Goal: Task Accomplishment & Management: Use online tool/utility

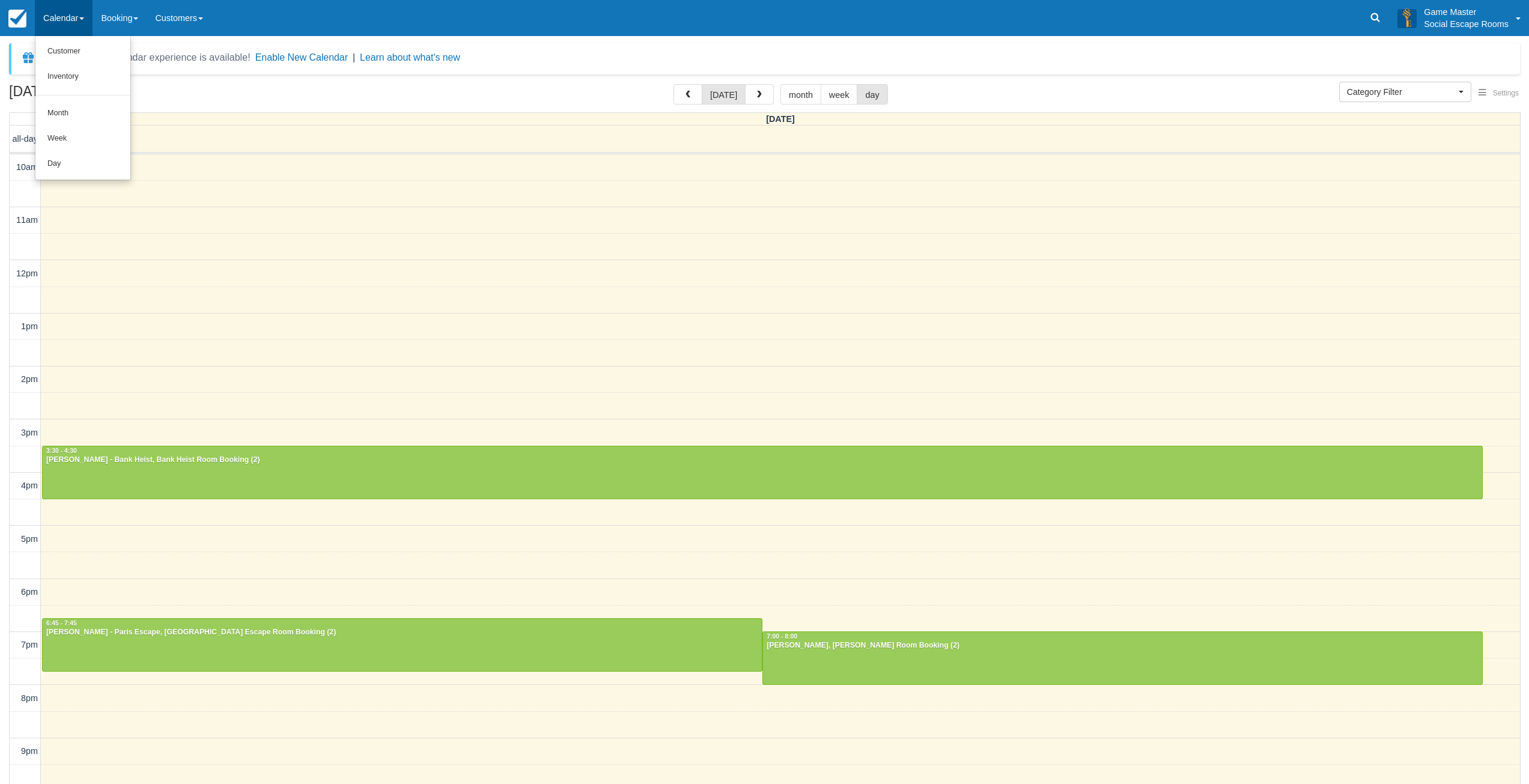
select select
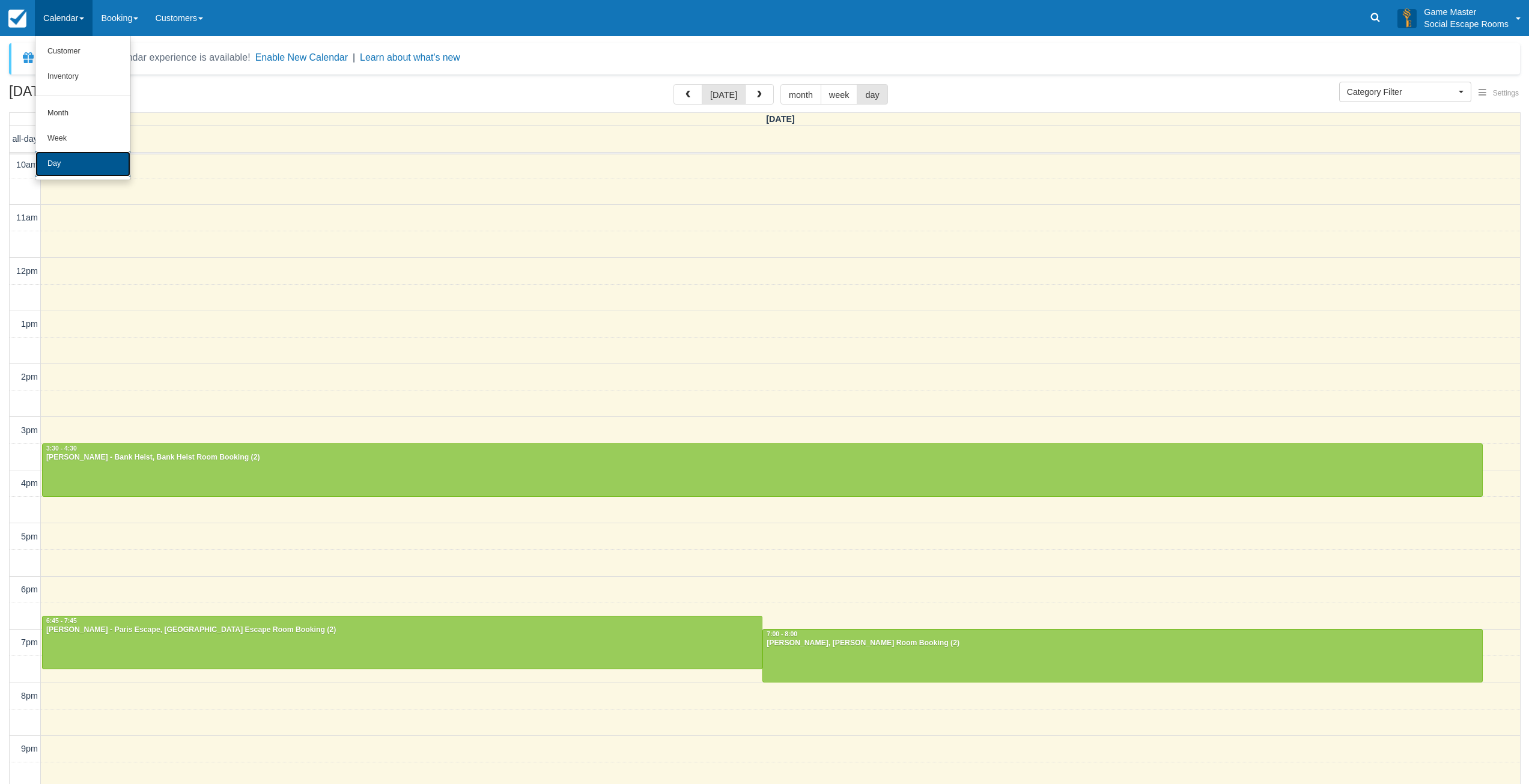
click at [69, 163] on link "Day" at bounding box center [83, 164] width 95 height 25
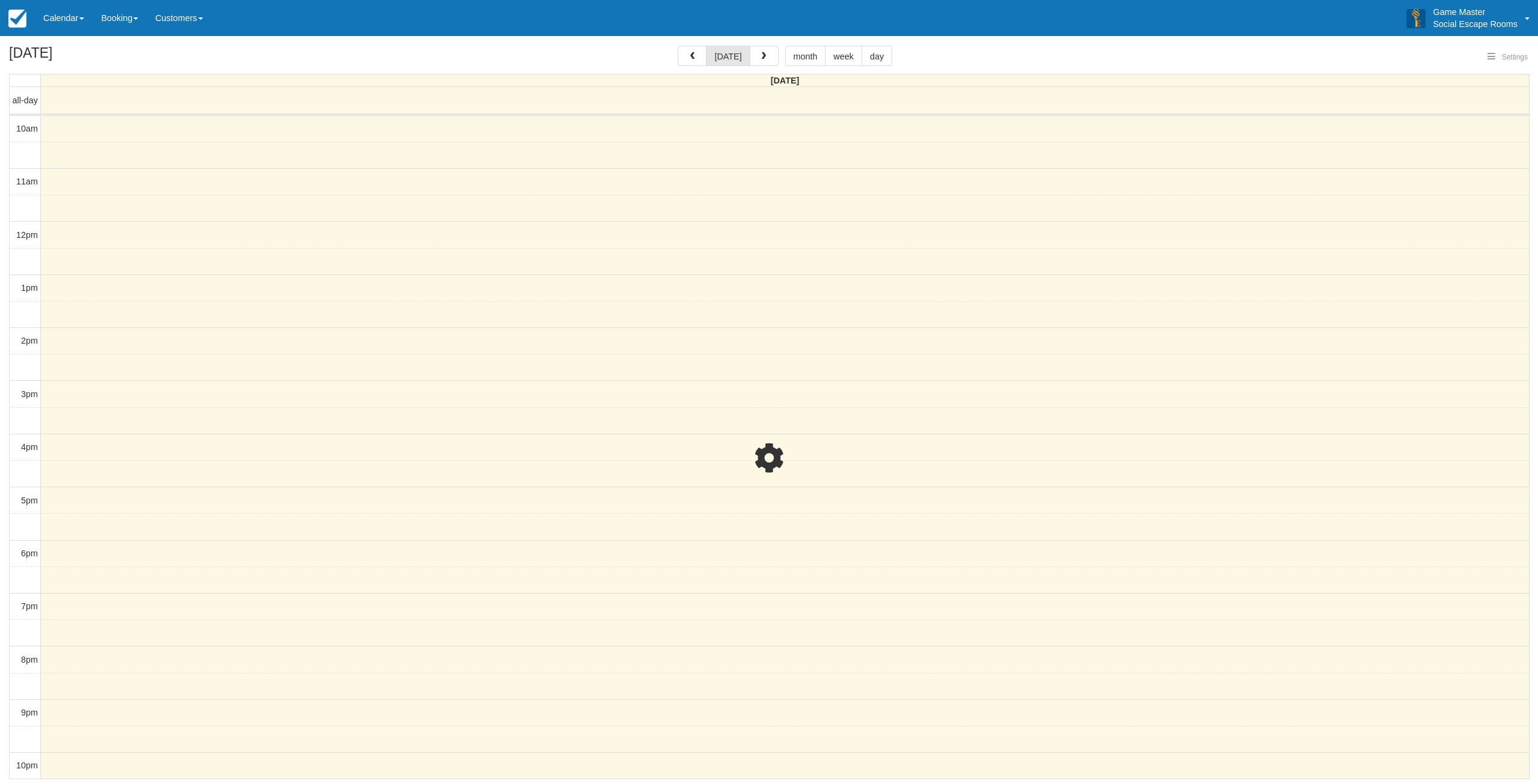
select select
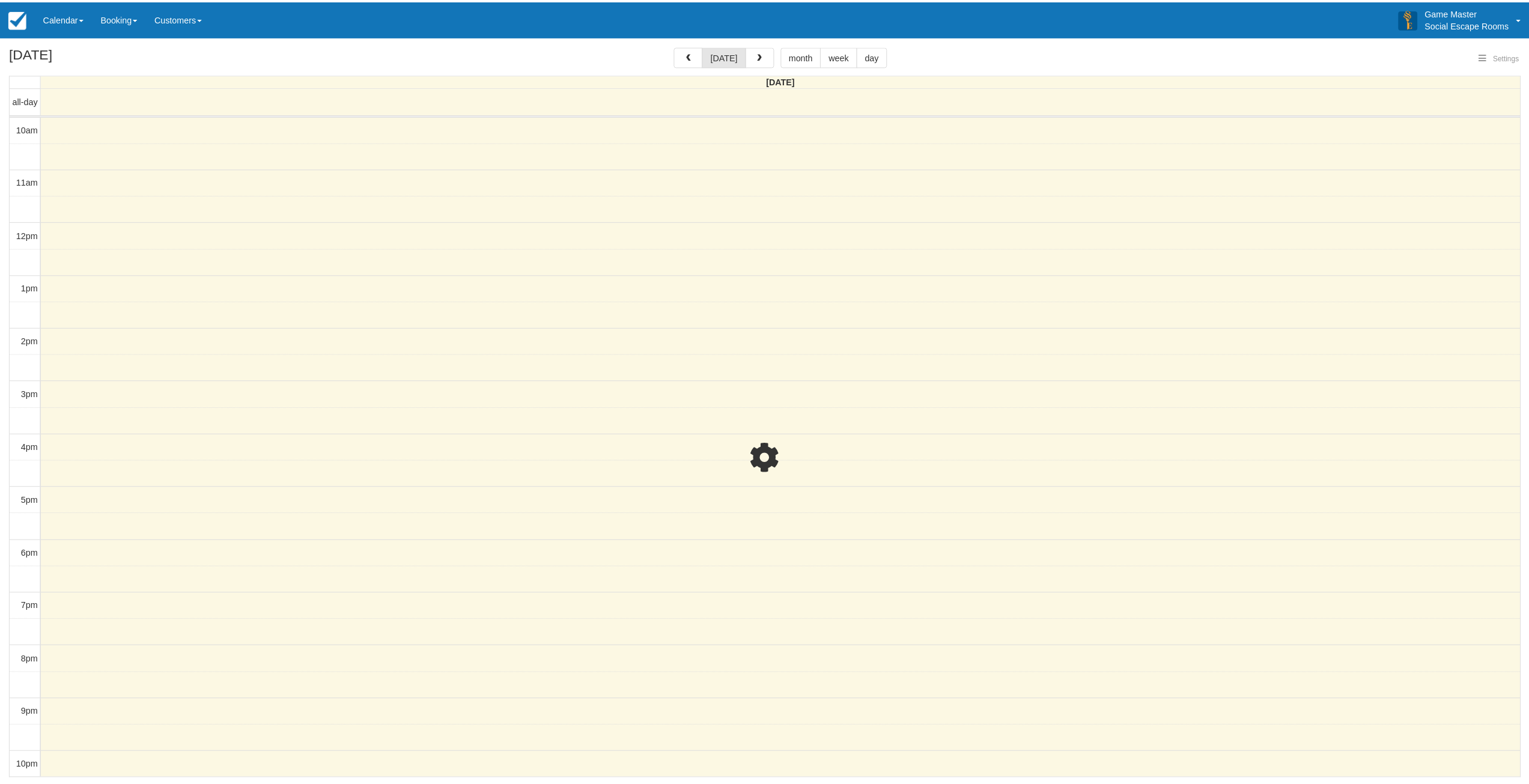
scroll to position [2, 0]
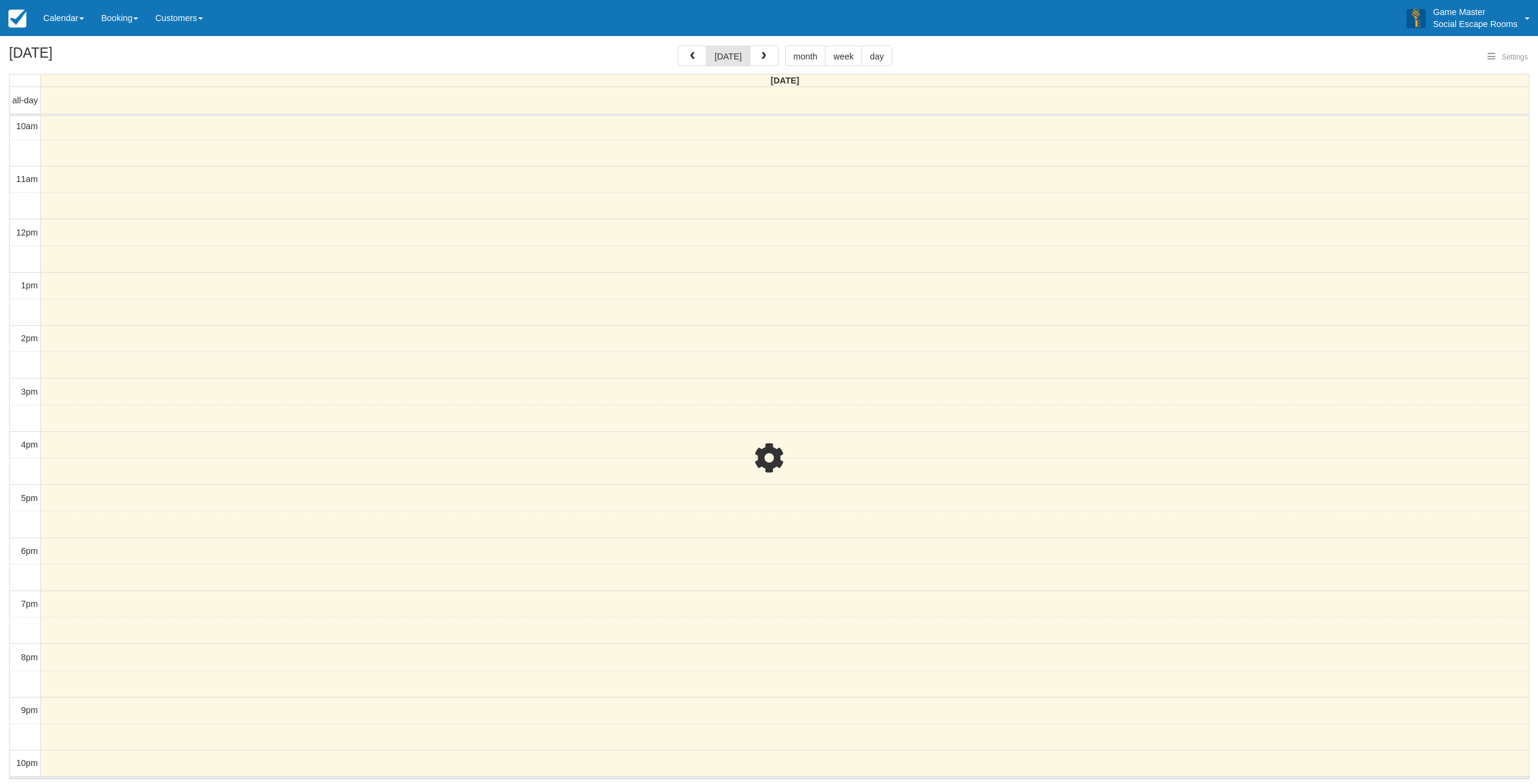
select select
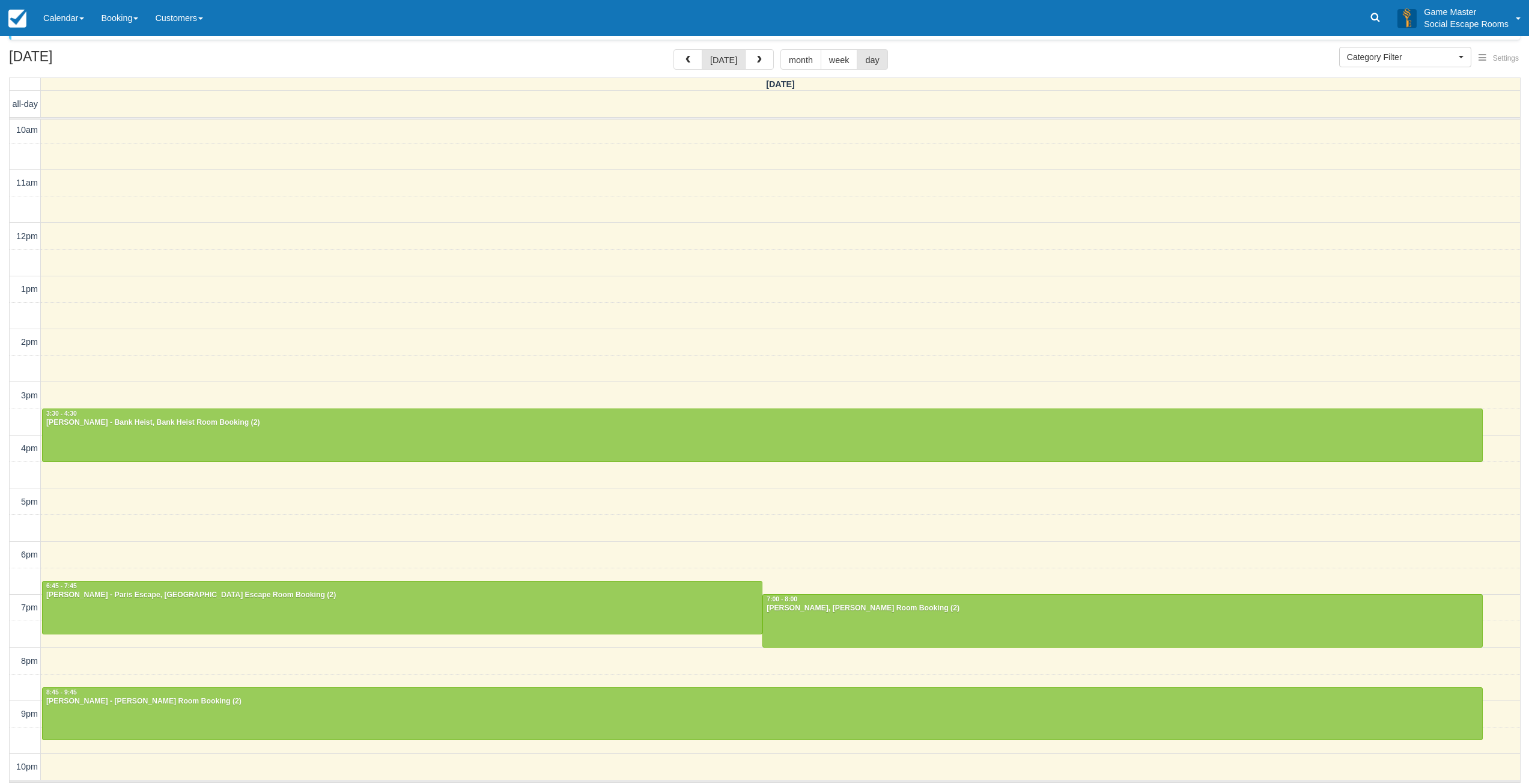
scroll to position [37, 0]
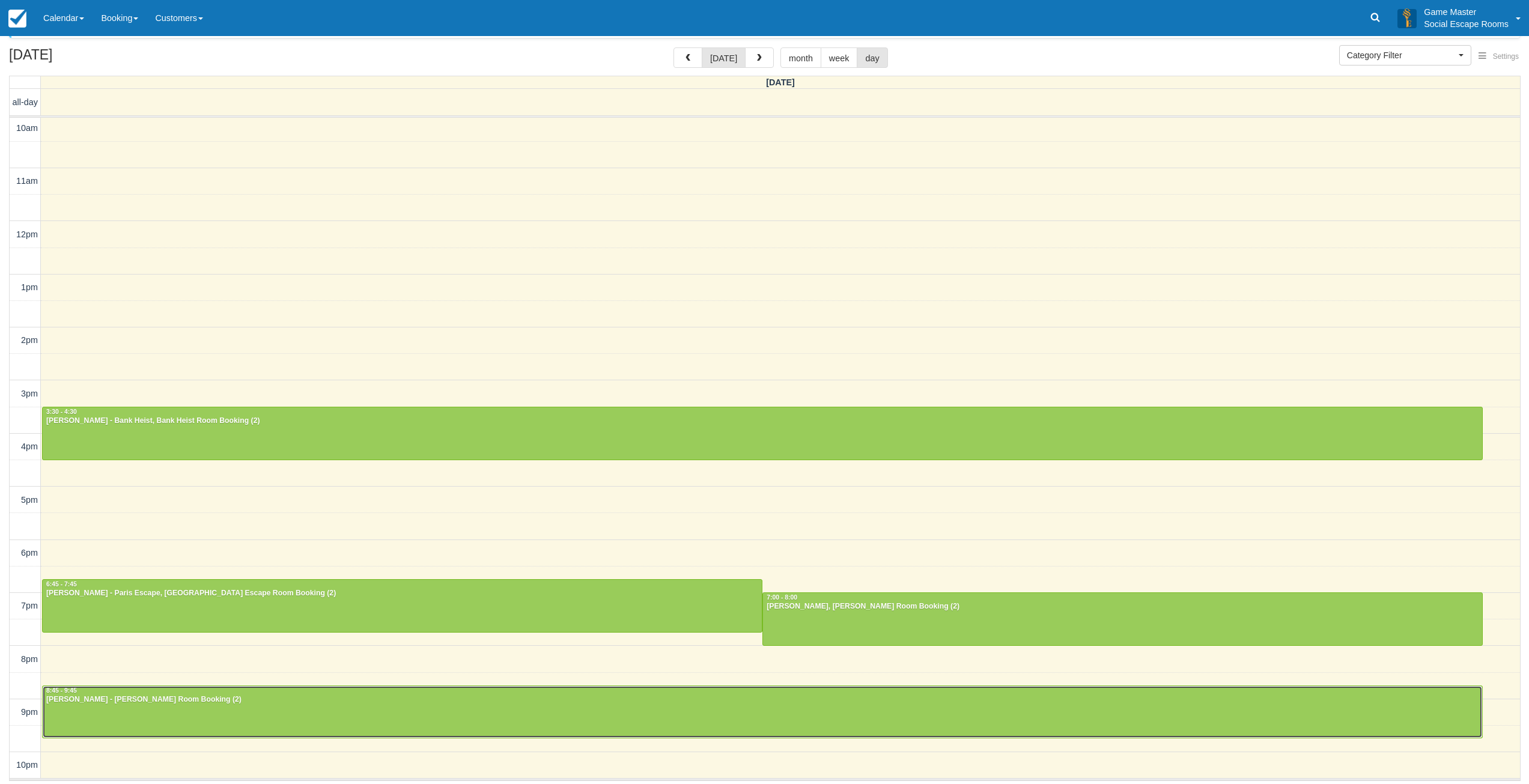
click at [135, 713] on div at bounding box center [762, 712] width 1440 height 52
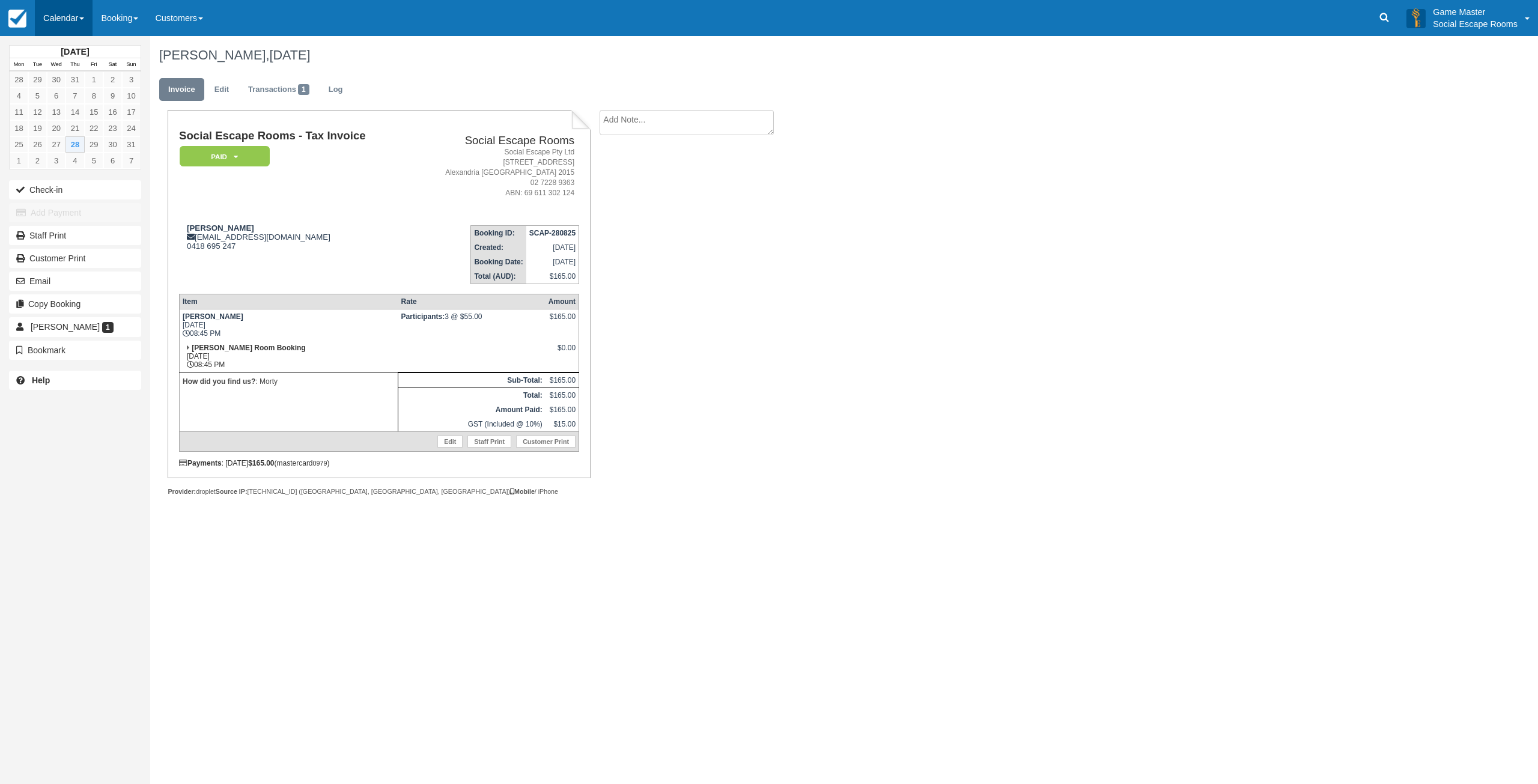
click at [57, 12] on link "Calendar" at bounding box center [63, 17] width 57 height 36
click at [72, 168] on link "Day" at bounding box center [83, 164] width 95 height 25
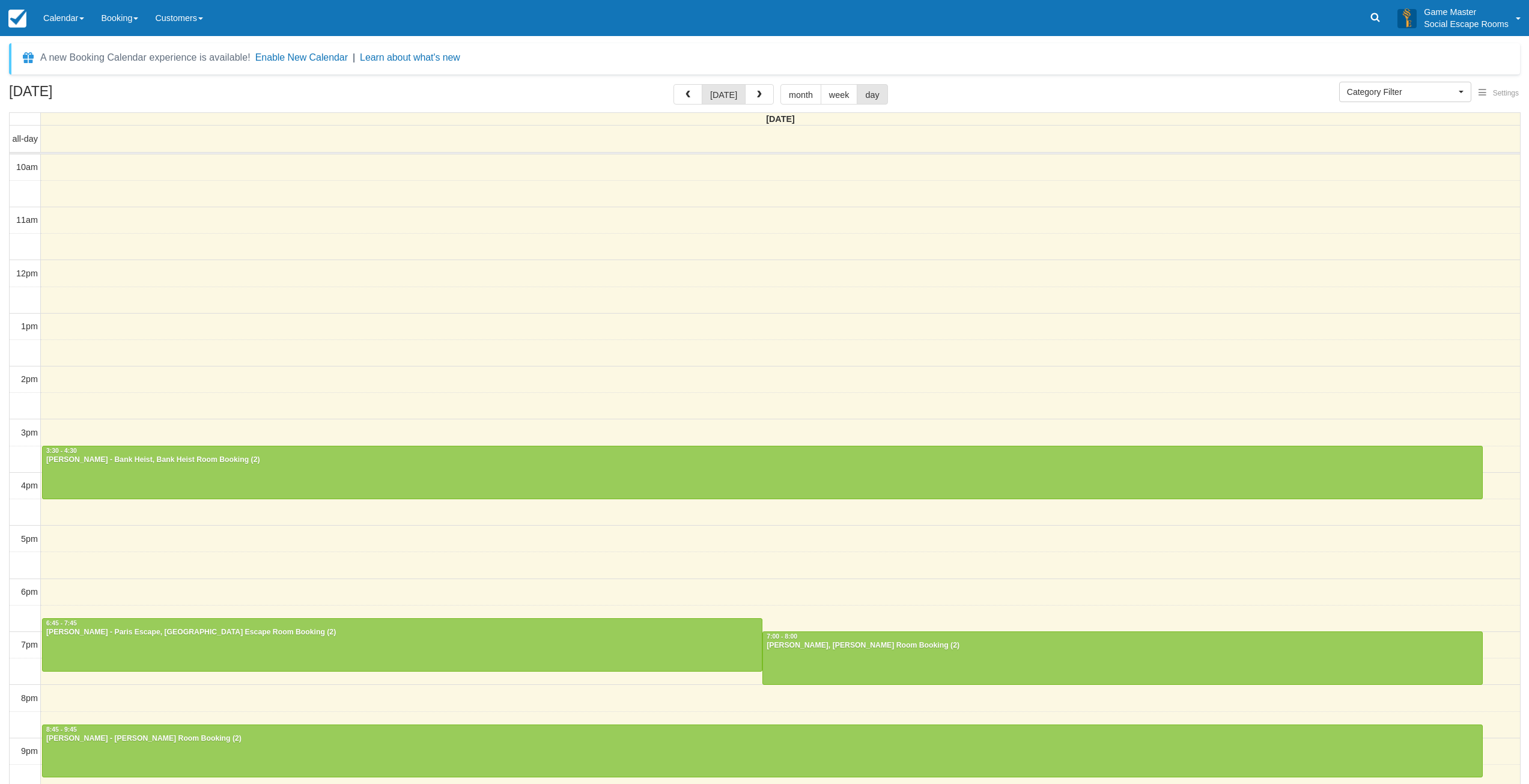
select select
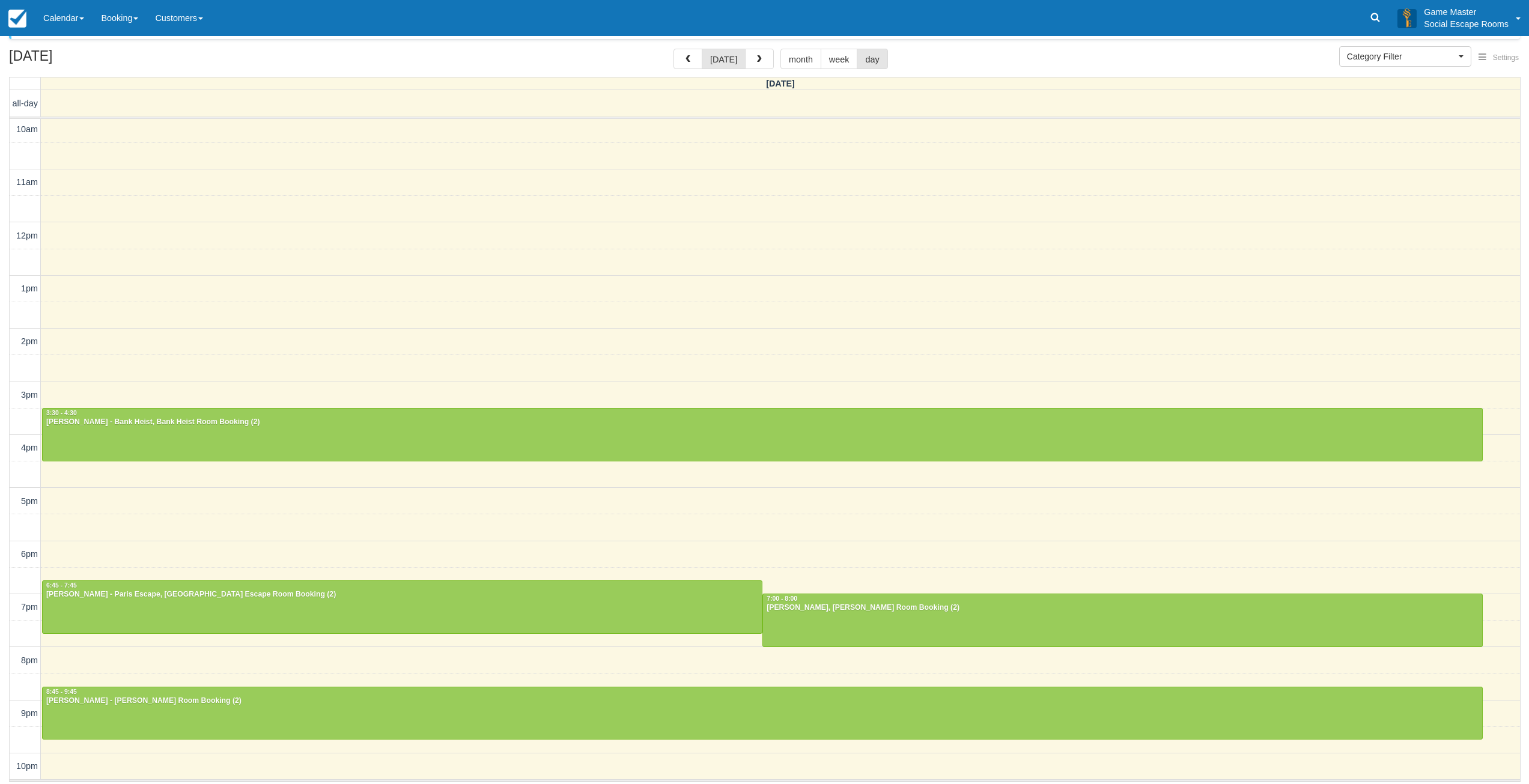
scroll to position [37, 0]
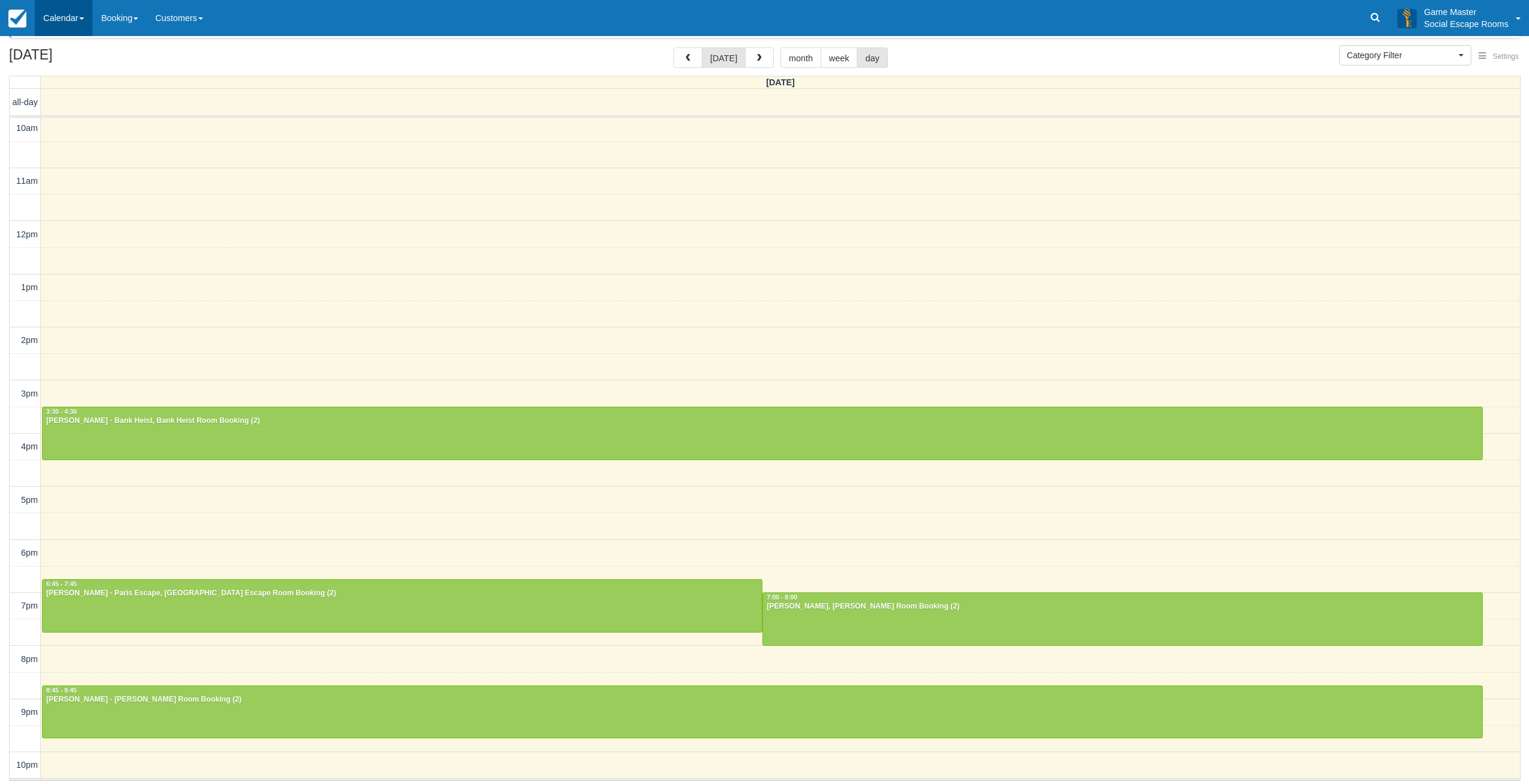
click at [72, 29] on link "Calendar" at bounding box center [63, 17] width 57 height 36
click at [77, 72] on link "Inventory" at bounding box center [83, 76] width 95 height 25
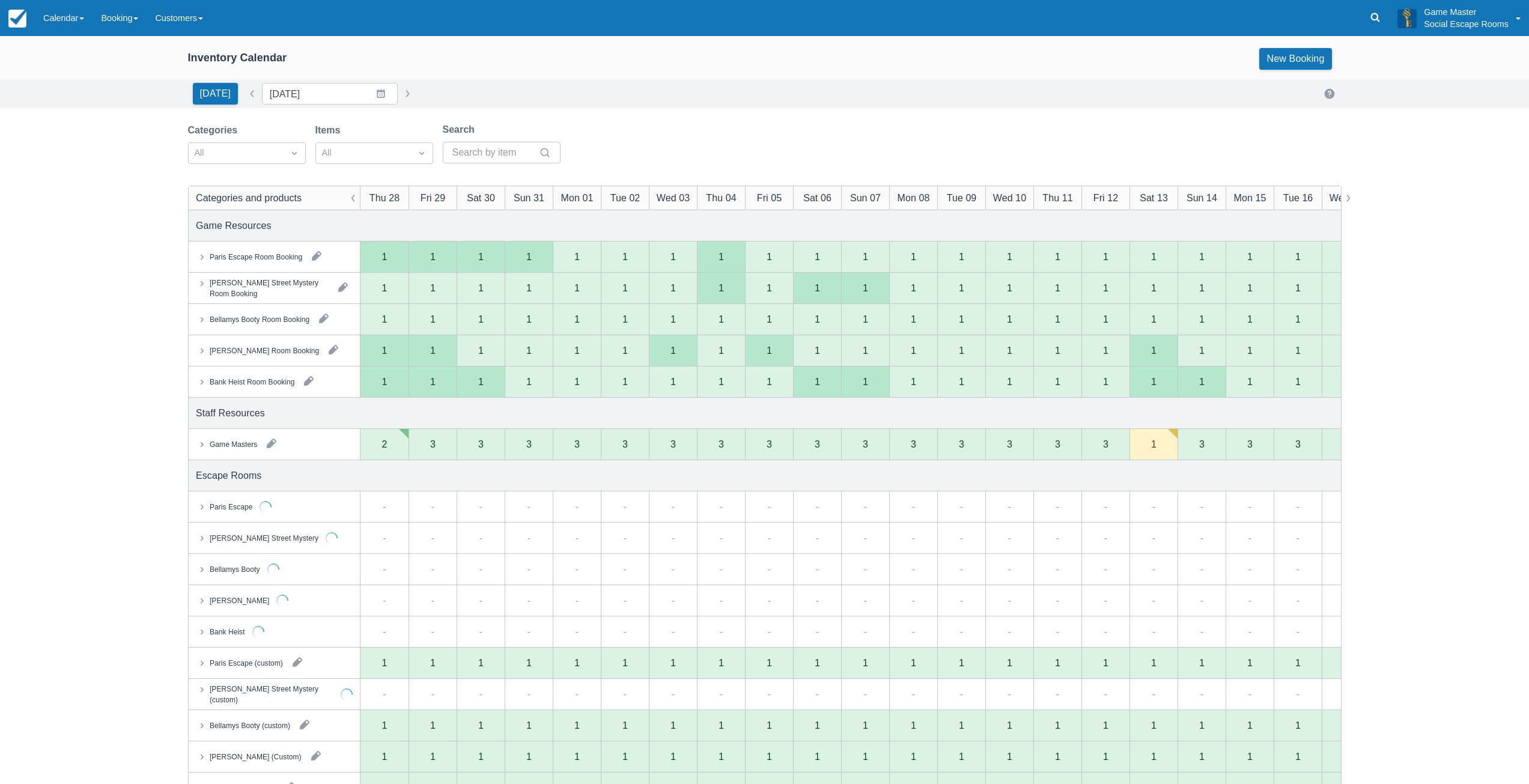
click at [309, 381] on div "Bank Heist Room Booking" at bounding box center [350, 381] width 102 height 21
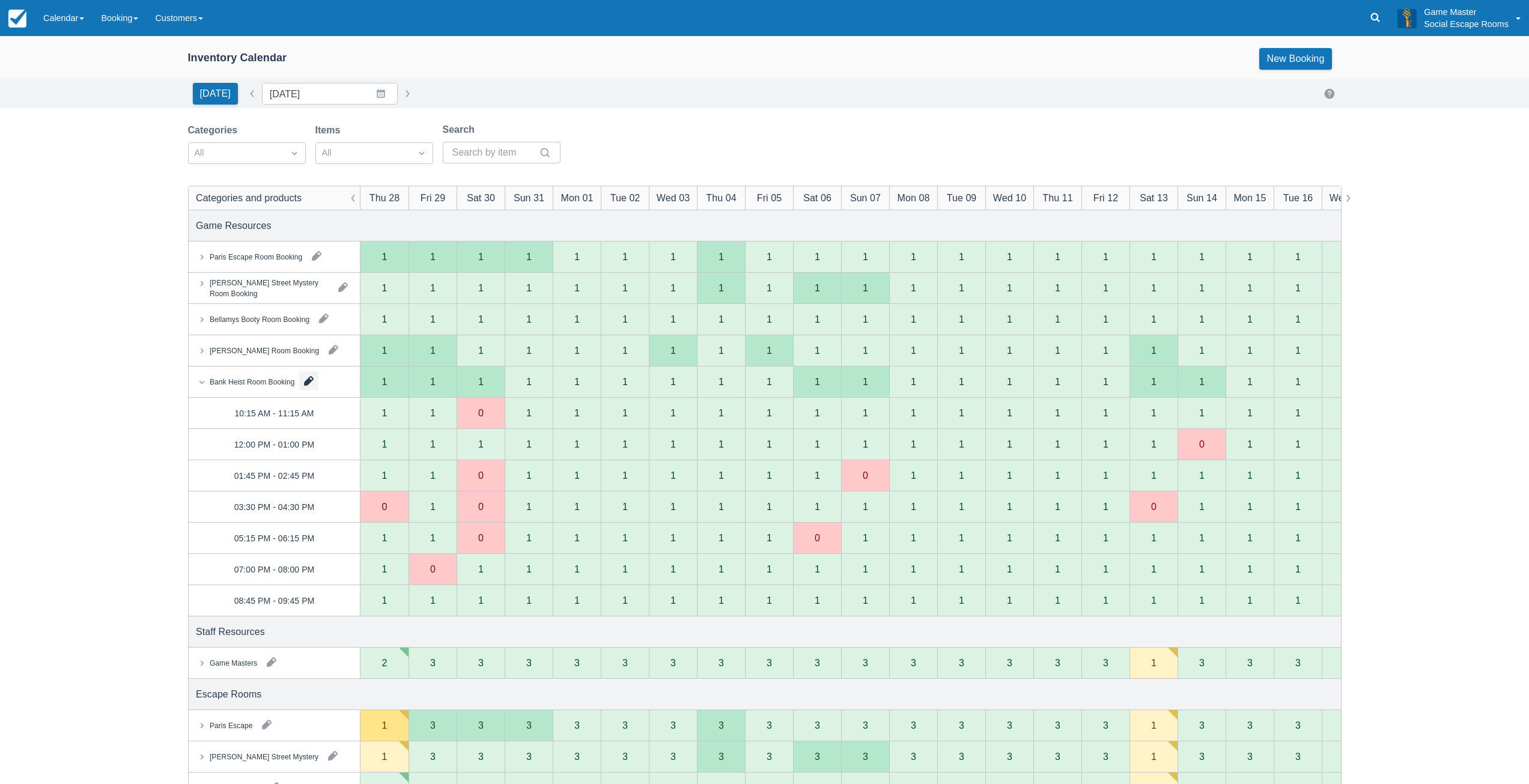
click at [305, 375] on button "button" at bounding box center [309, 380] width 19 height 19
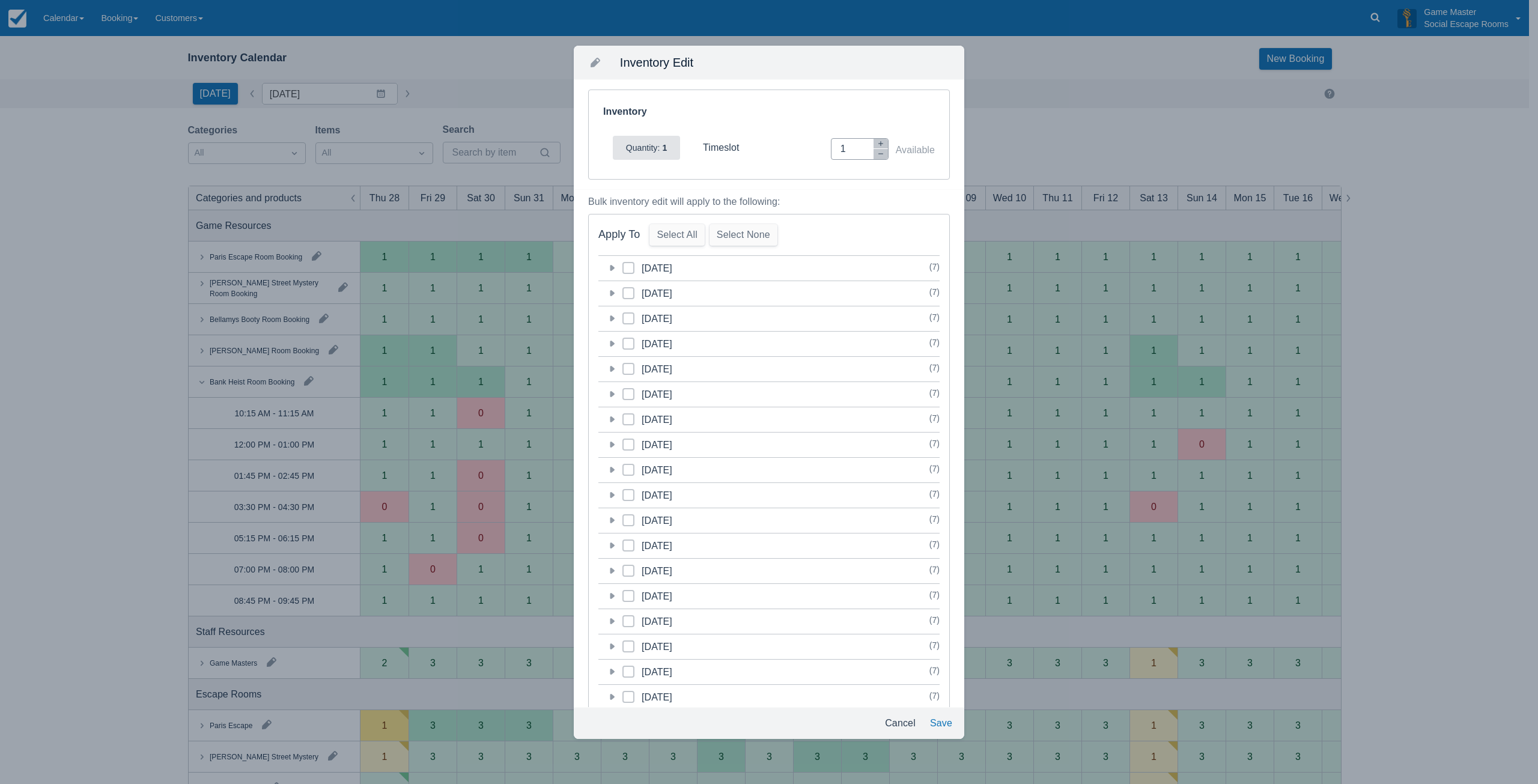
click at [873, 159] on input "1" at bounding box center [865, 149] width 48 height 22
click at [878, 156] on icon "button" at bounding box center [881, 154] width 7 height 7
type input "0"
click at [609, 264] on icon at bounding box center [611, 268] width 12 height 12
click at [657, 356] on div "20:45 - 21:45" at bounding box center [680, 356] width 57 height 12
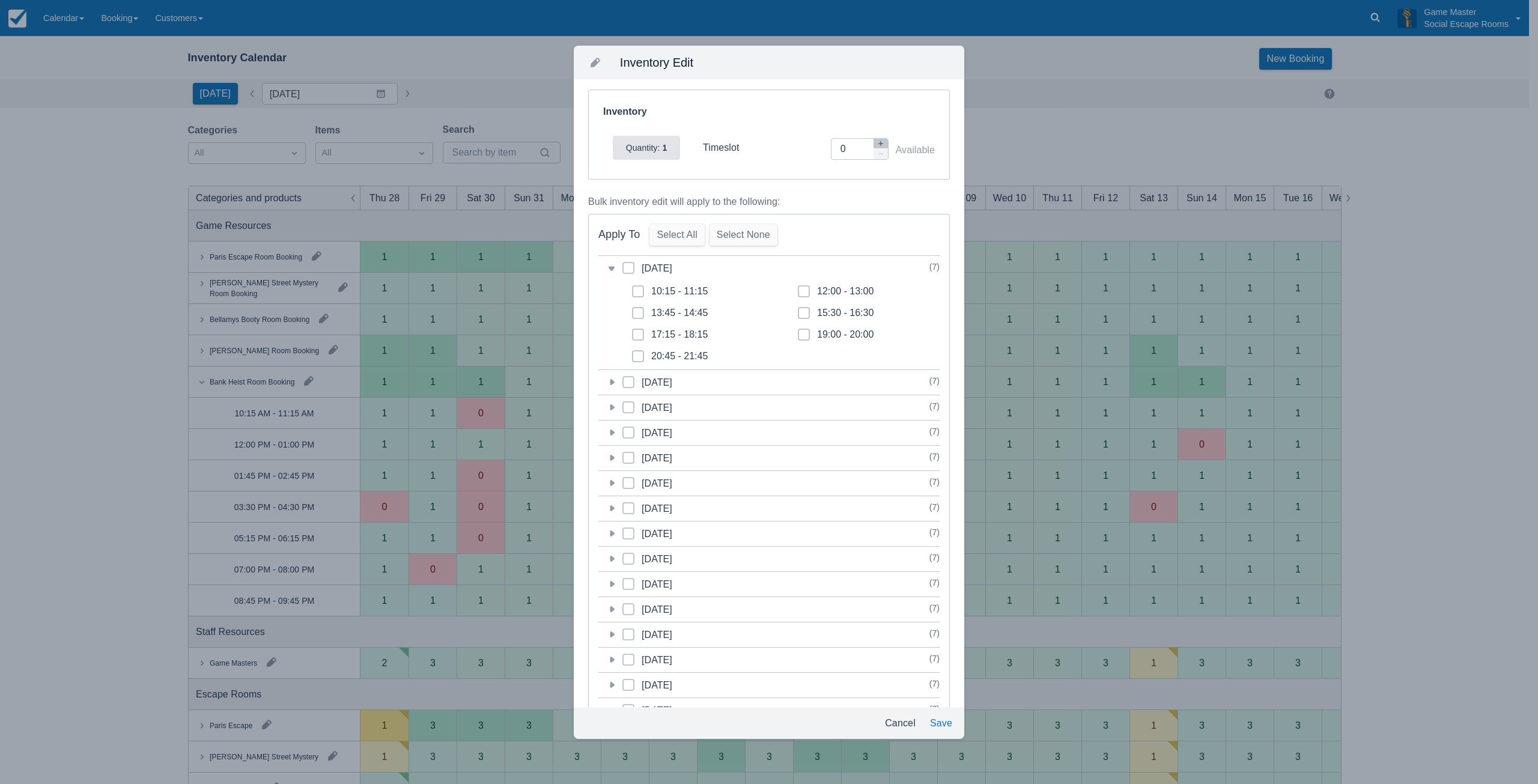
click at [633, 353] on input "20:45 - 21:45" at bounding box center [632, 353] width 1 height 1
checkbox input "true"
click at [947, 717] on button "Save" at bounding box center [941, 723] width 32 height 22
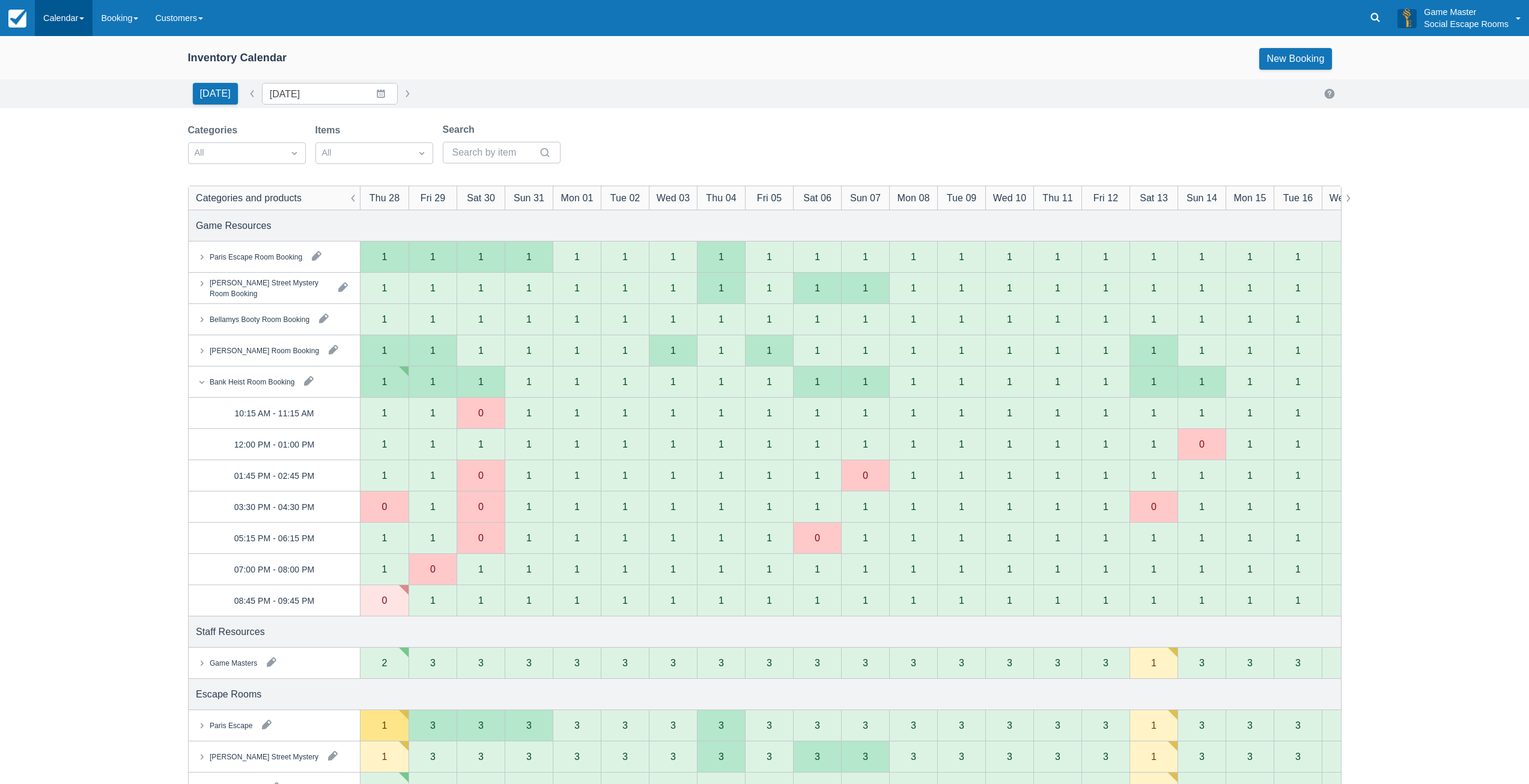
click at [58, 23] on link "Calendar" at bounding box center [63, 17] width 57 height 36
click at [78, 155] on link "Day" at bounding box center [83, 164] width 95 height 25
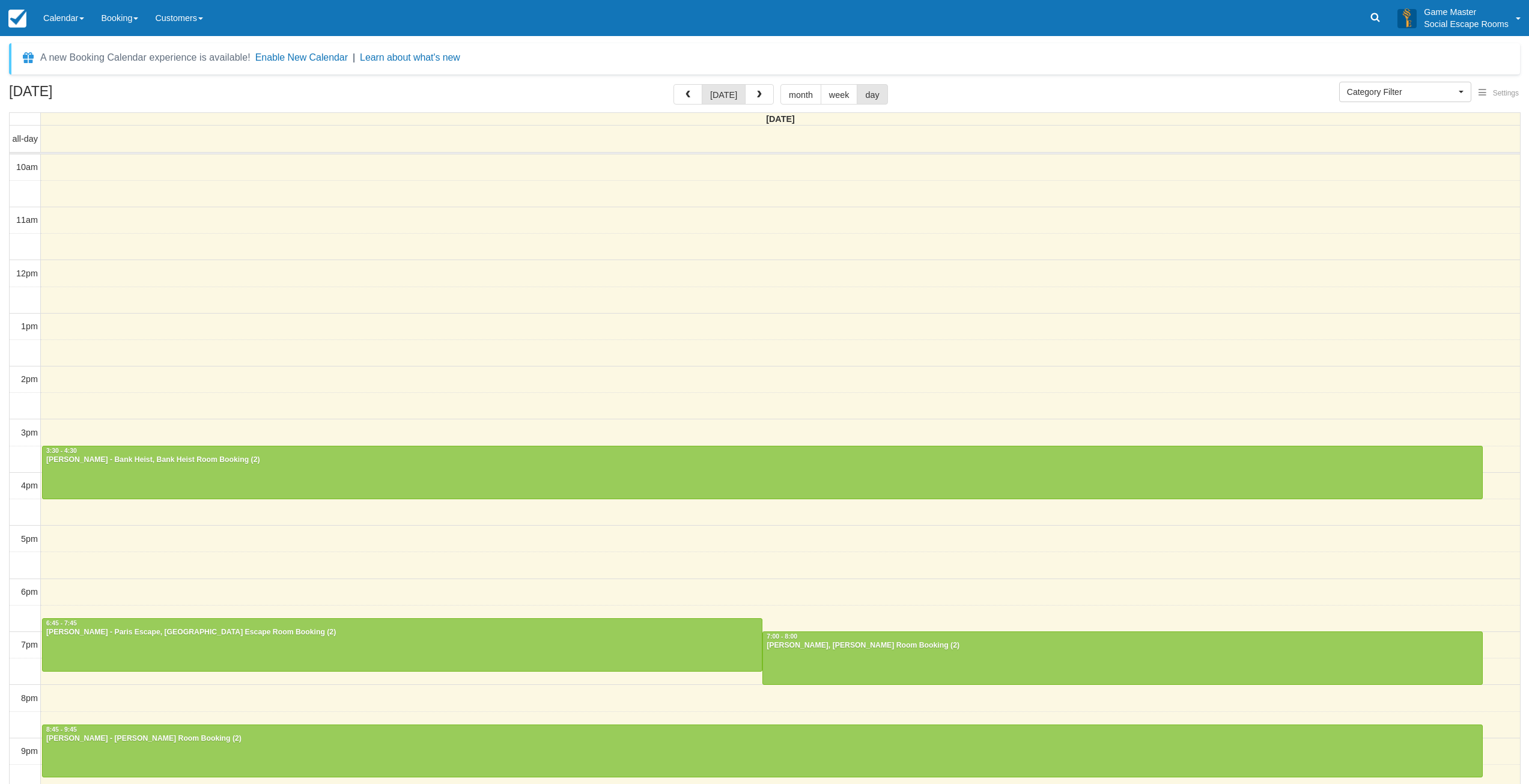
select select
